Goal: Obtain resource: Download file/media

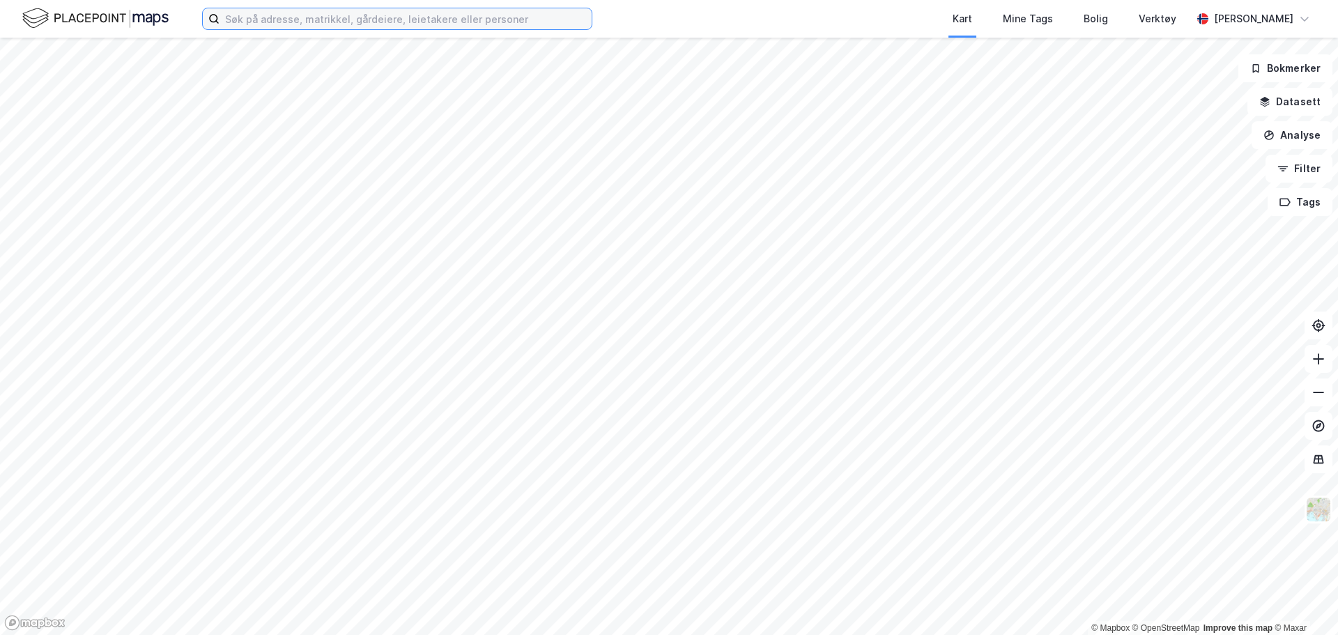
click at [435, 20] on input at bounding box center [405, 18] width 372 height 21
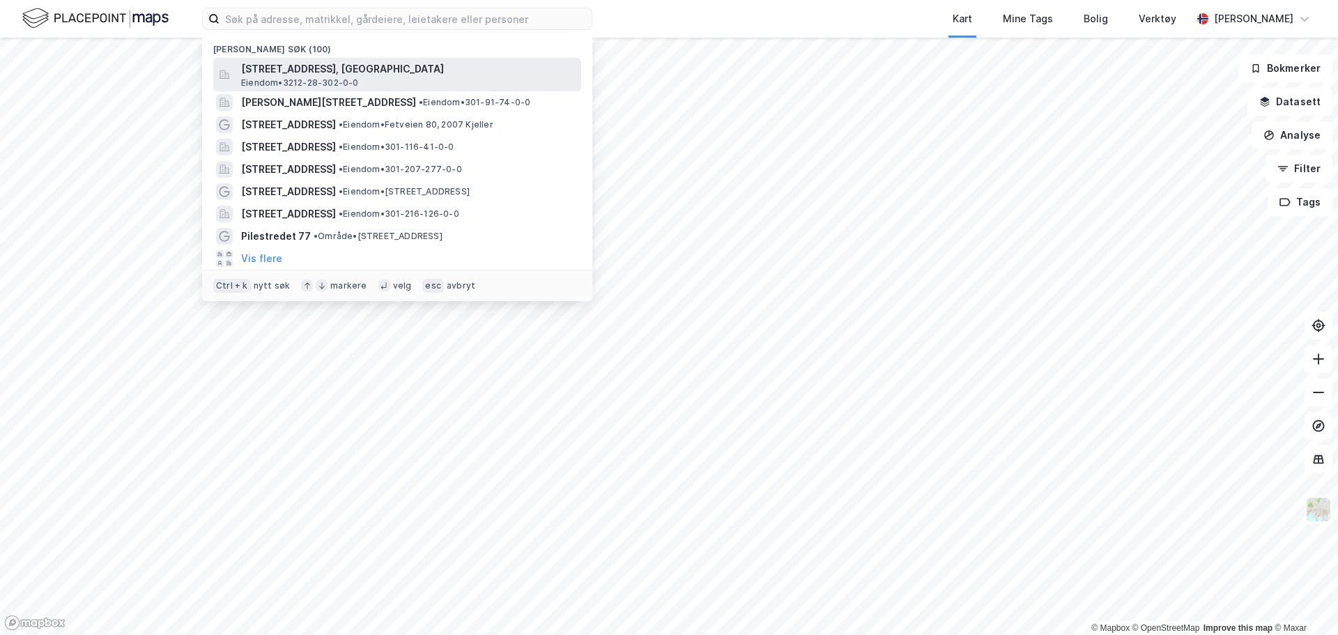
click at [441, 64] on span "[STREET_ADDRESS], [GEOGRAPHIC_DATA]" at bounding box center [408, 69] width 334 height 17
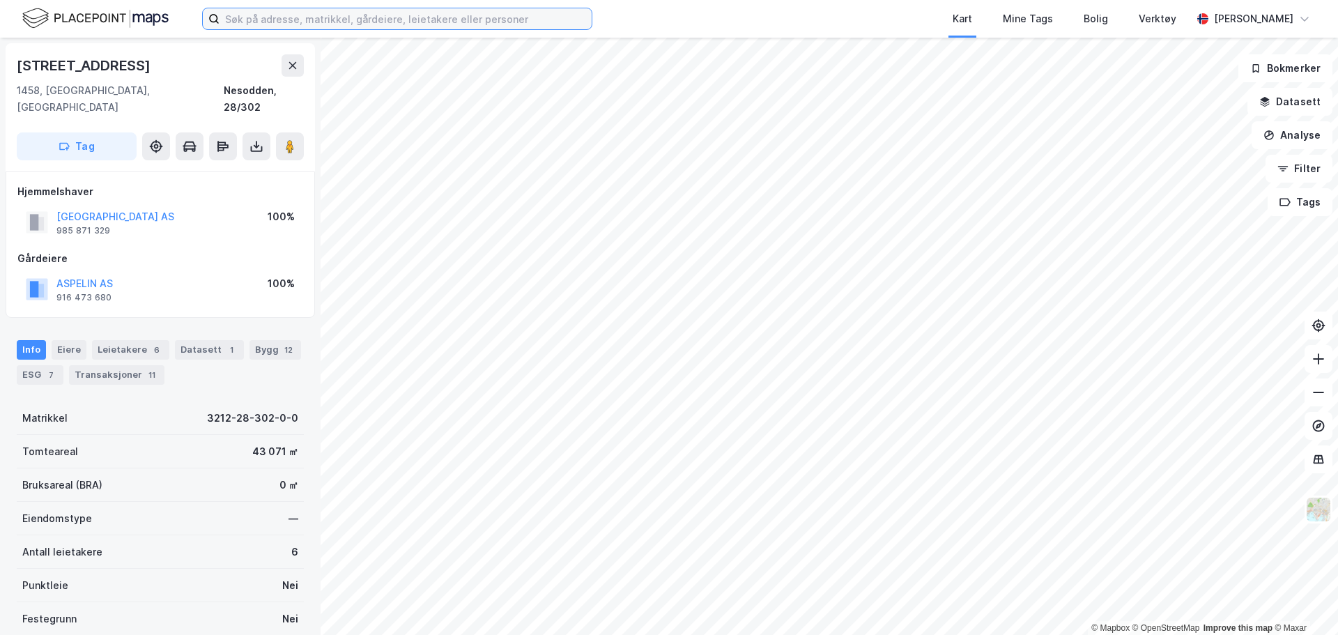
click at [249, 21] on input at bounding box center [405, 18] width 372 height 21
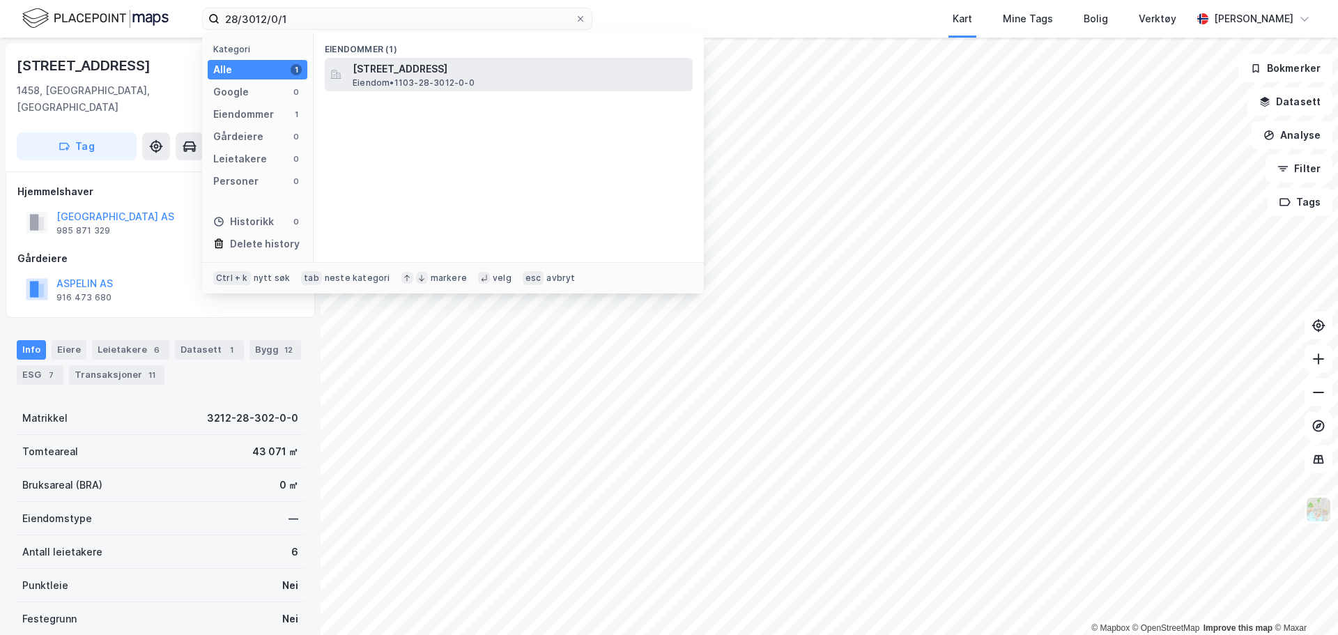
click at [445, 84] on span "Eiendom • 1103-28-3012-0-0" at bounding box center [414, 82] width 122 height 11
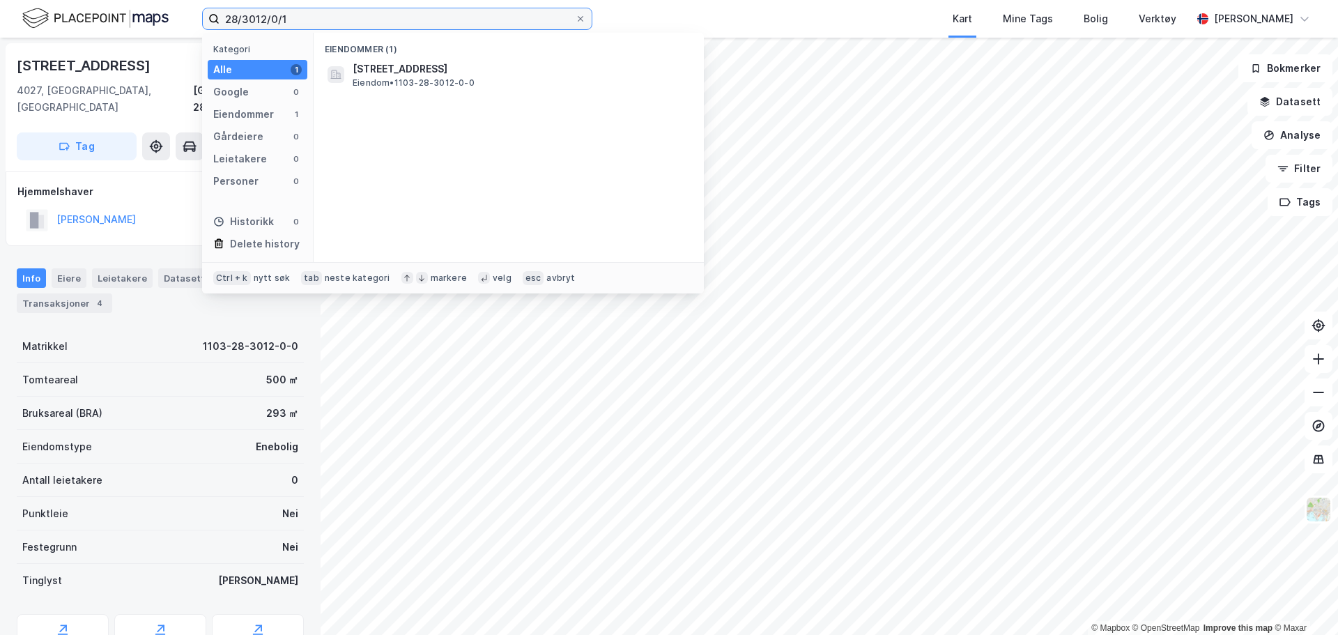
drag, startPoint x: 334, startPoint y: 20, endPoint x: 148, endPoint y: 15, distance: 186.1
click at [148, 15] on div "28/3012/0/1 Kategori Alle 1 Google 0 Eiendommer 1 Gårdeiere 0 Leietakere 0 Pers…" at bounding box center [669, 19] width 1338 height 38
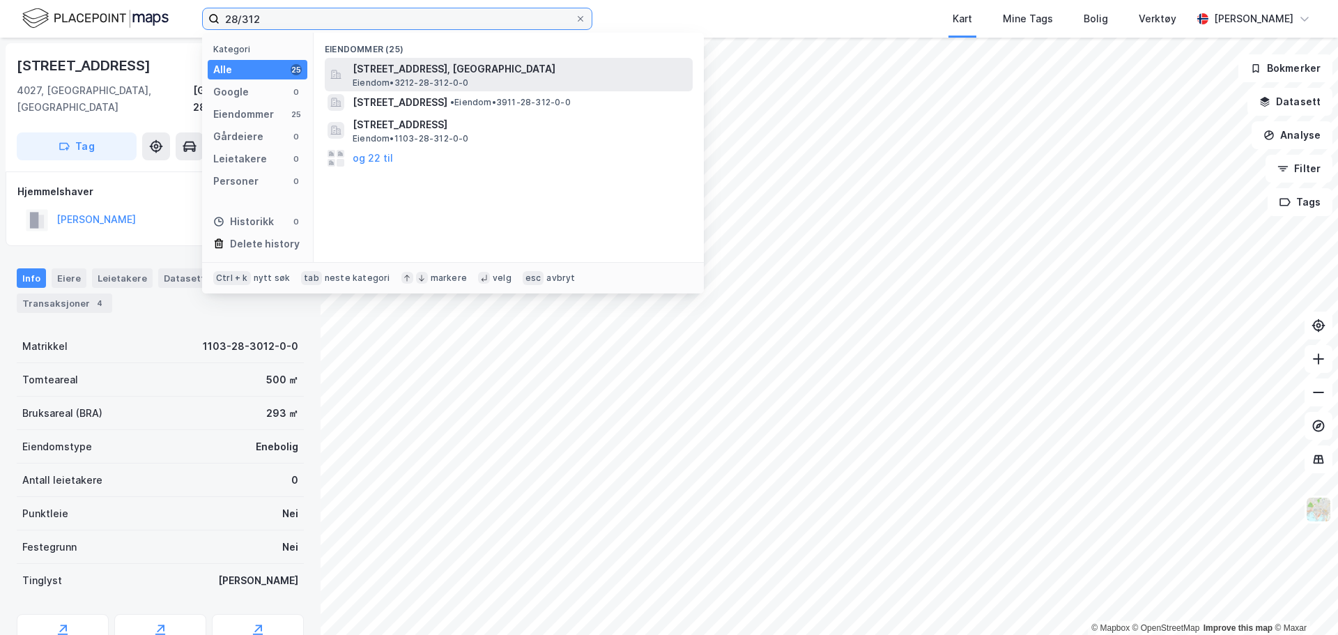
type input "28/312"
click at [429, 81] on span "Eiendom • 3212-28-312-0-0" at bounding box center [411, 82] width 116 height 11
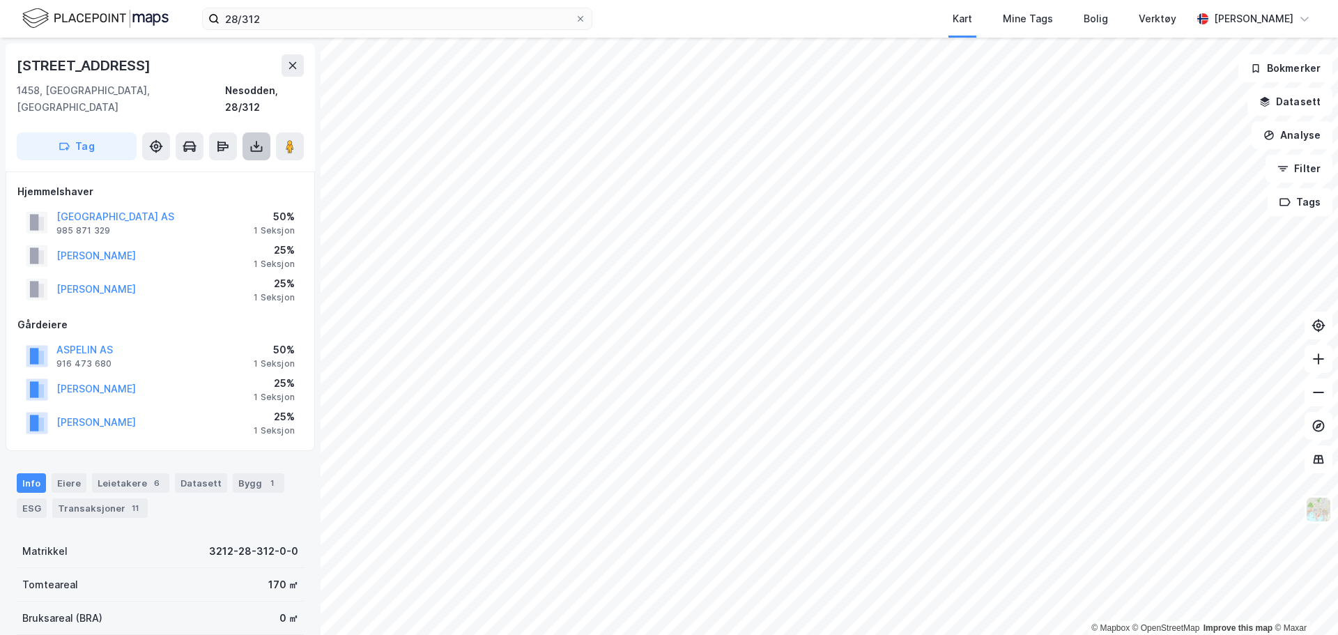
click at [251, 139] on icon at bounding box center [256, 146] width 14 height 14
click at [240, 163] on div "Last ned grunnbok" at bounding box center [196, 174] width 148 height 22
